Goal: Transaction & Acquisition: Subscribe to service/newsletter

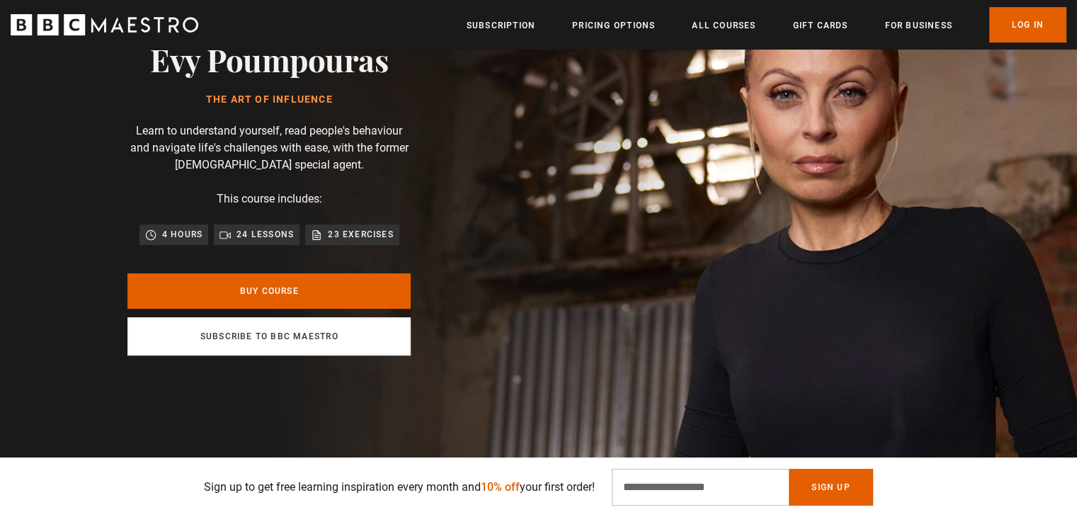
click at [330, 332] on link "Subscribe to BBC Maestro" at bounding box center [268, 336] width 283 height 38
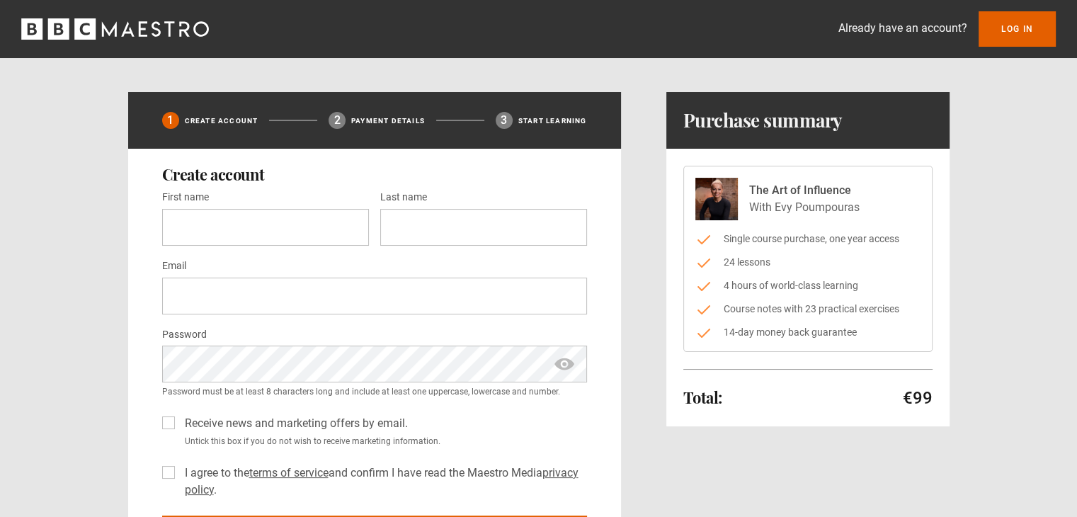
click at [173, 33] on icon "BBC Maestro" at bounding box center [115, 28] width 188 height 21
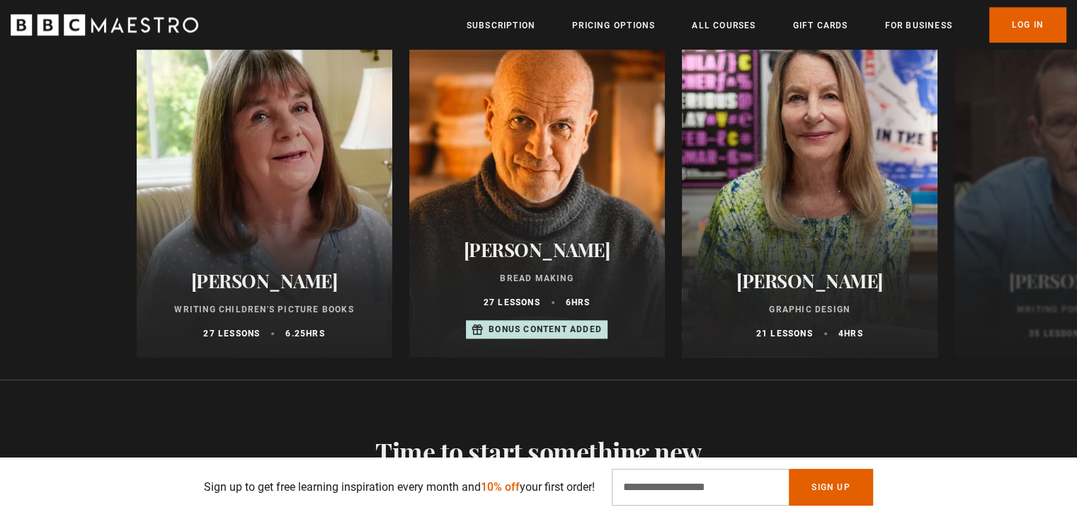
scroll to position [1529, 0]
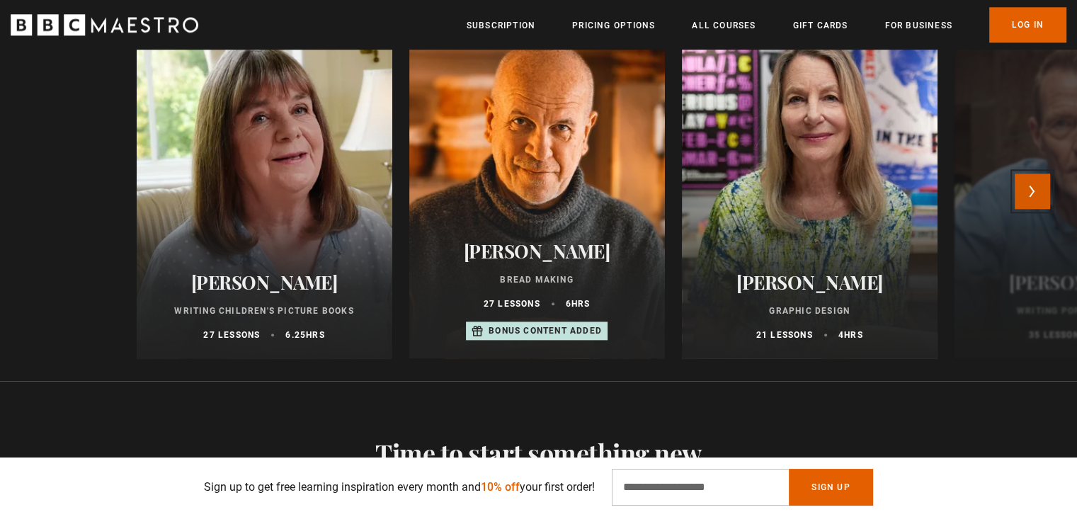
click at [1050, 182] on button "Next" at bounding box center [1032, 190] width 35 height 35
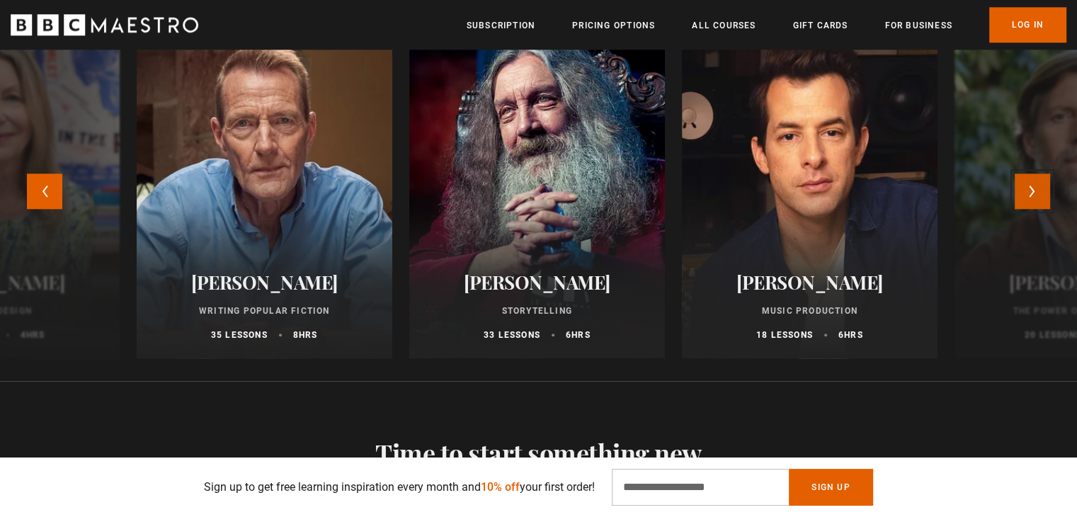
scroll to position [0, 185]
click at [1049, 182] on button "Next" at bounding box center [1032, 190] width 35 height 35
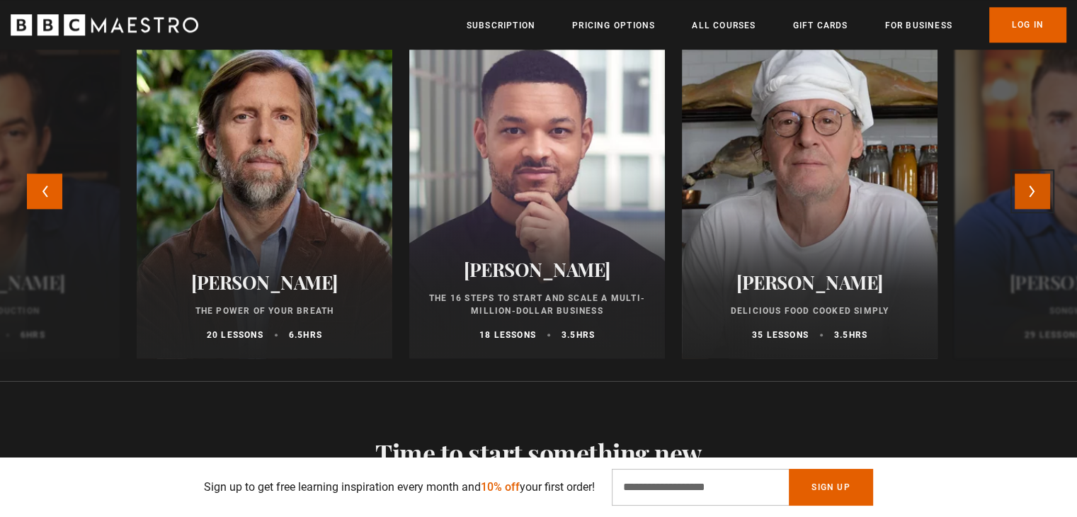
click at [1049, 182] on button "Next" at bounding box center [1032, 190] width 35 height 35
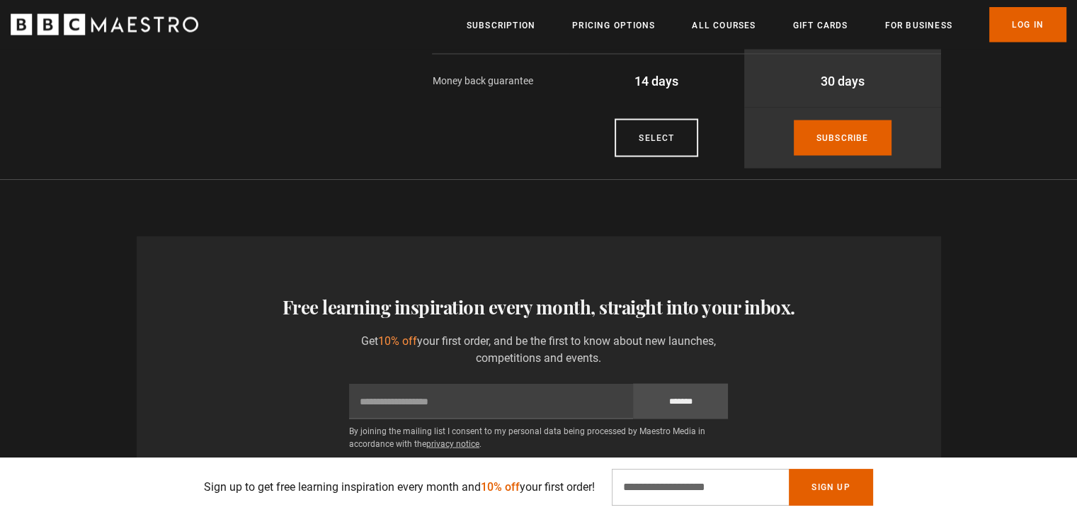
scroll to position [2772, 0]
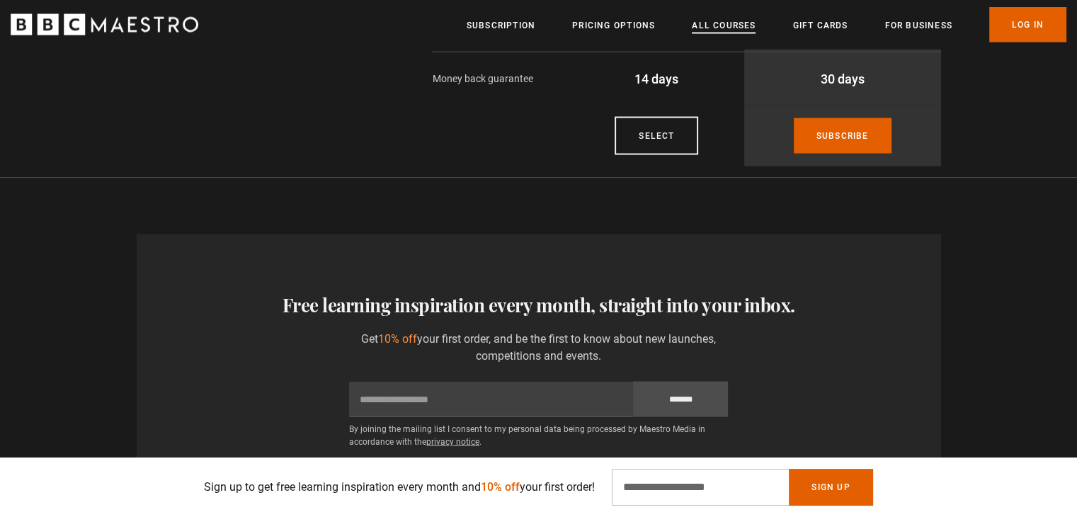
click at [723, 29] on link "All Courses" at bounding box center [724, 25] width 64 height 14
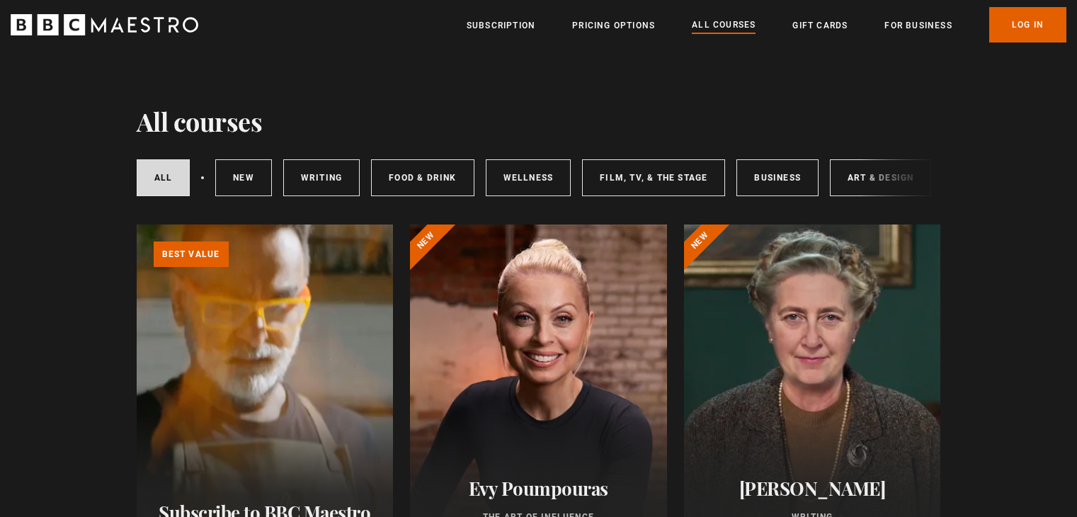
scroll to position [161, 0]
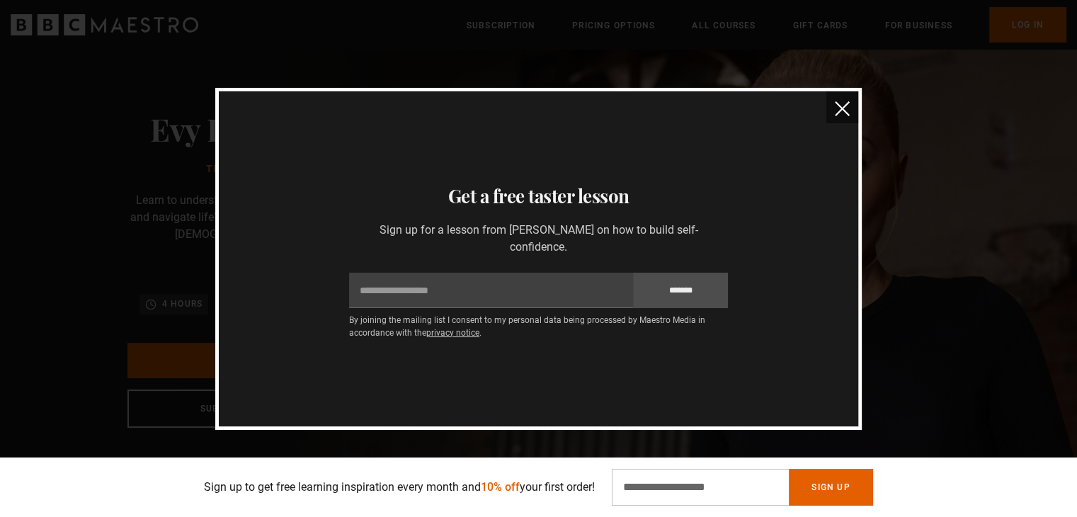
scroll to position [52, 0]
click at [836, 102] on img "close" at bounding box center [842, 108] width 15 height 15
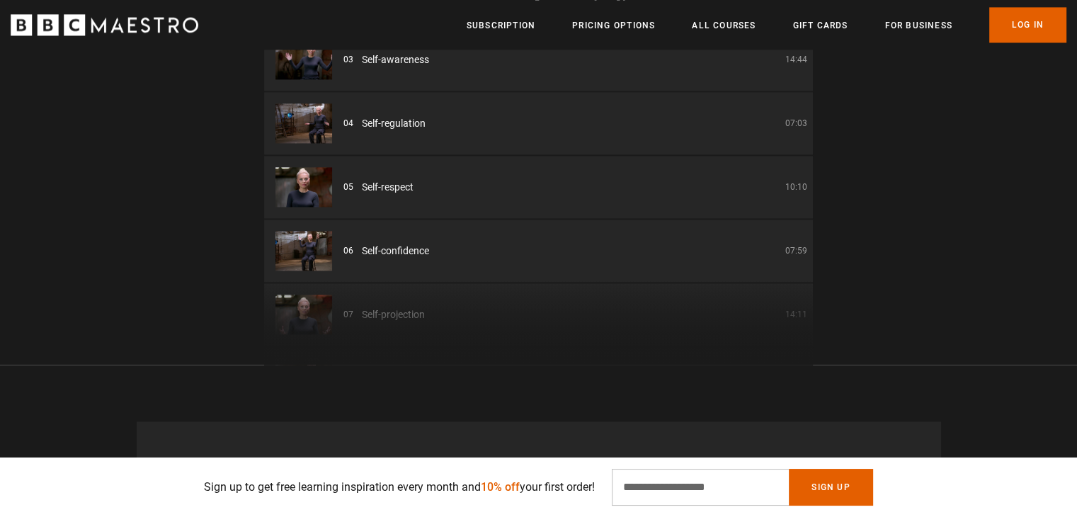
scroll to position [0, 556]
